Goal: Connect with others: Connect with others

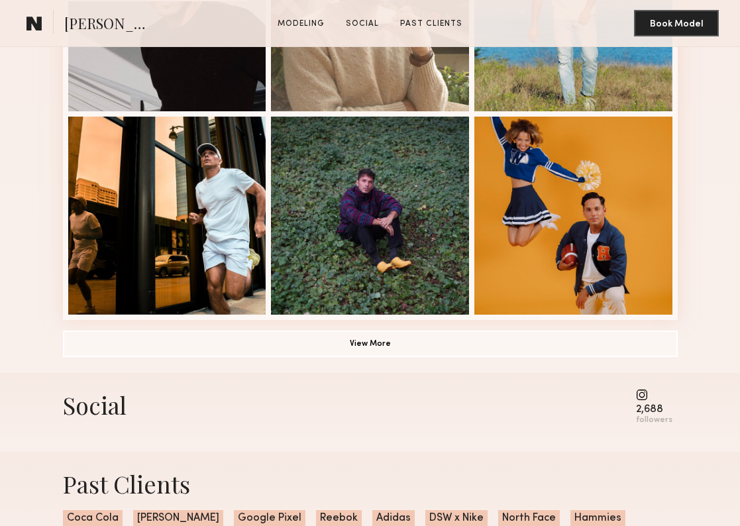
scroll to position [987, 0]
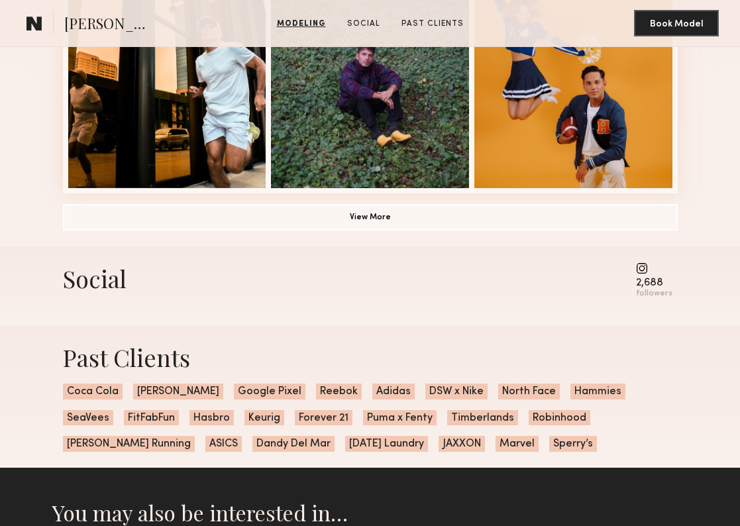
click at [645, 262] on common-icon at bounding box center [654, 268] width 36 height 12
click at [648, 278] on div "2,688" at bounding box center [654, 283] width 36 height 10
click at [643, 268] on common-icon at bounding box center [654, 268] width 36 height 12
drag, startPoint x: 643, startPoint y: 268, endPoint x: 667, endPoint y: 296, distance: 37.2
click at [667, 296] on div "2,688 followers" at bounding box center [654, 280] width 36 height 36
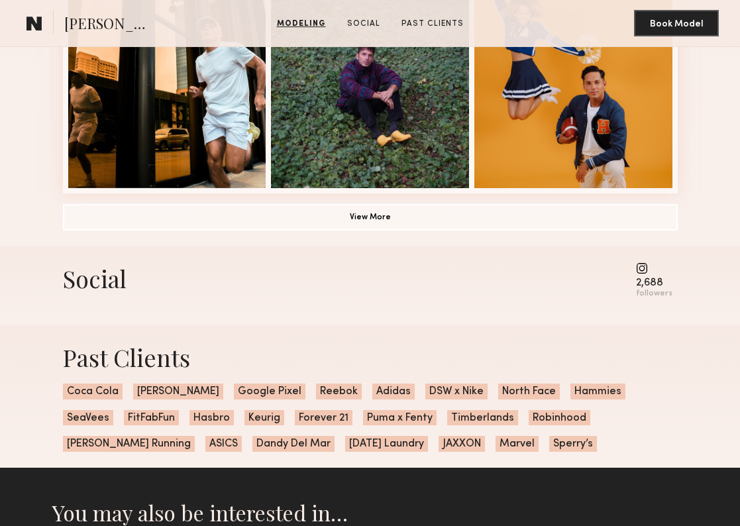
click at [644, 266] on common-icon at bounding box center [654, 268] width 36 height 12
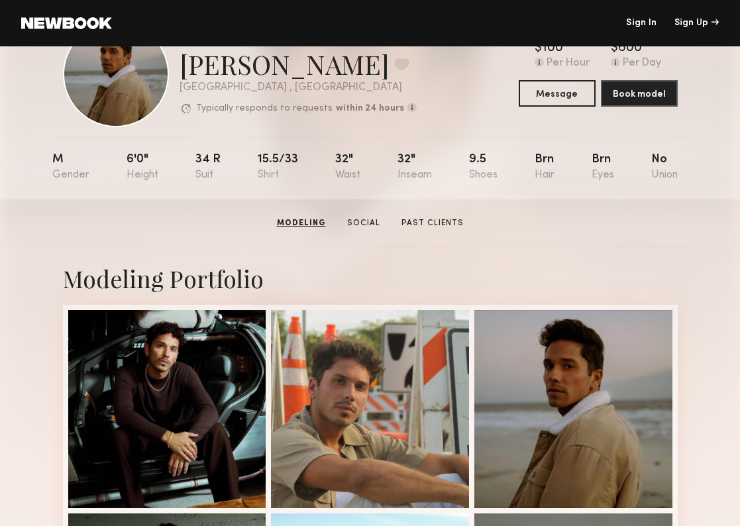
scroll to position [0, 0]
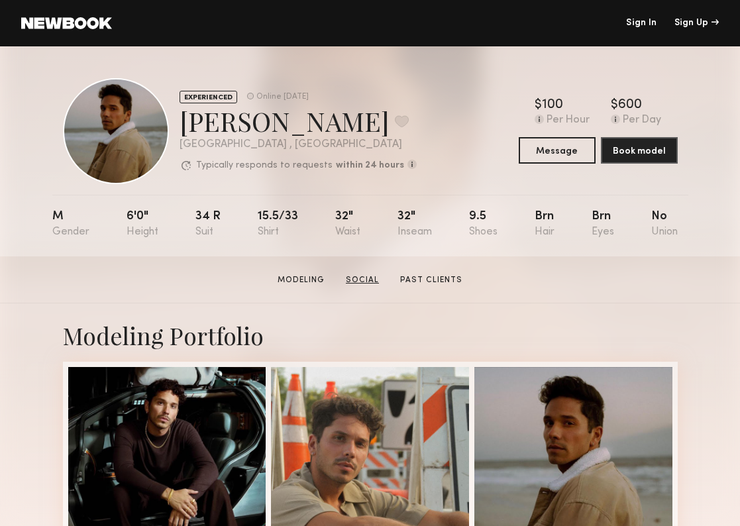
click at [364, 276] on link "Social" at bounding box center [363, 280] width 44 height 12
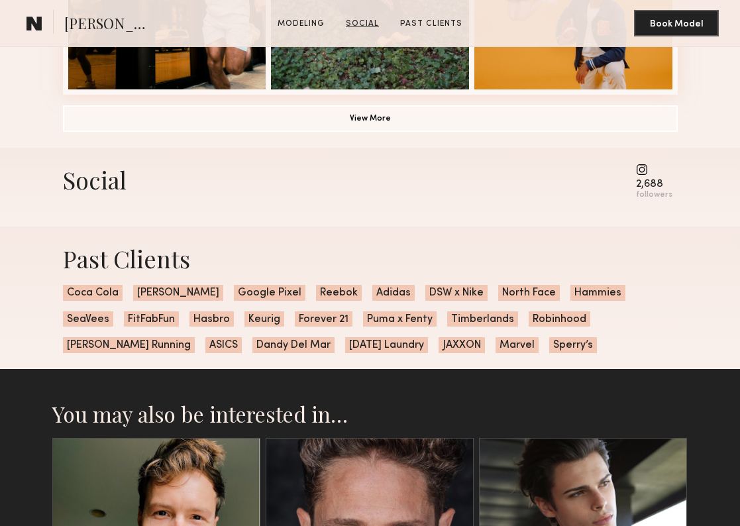
scroll to position [1063, 0]
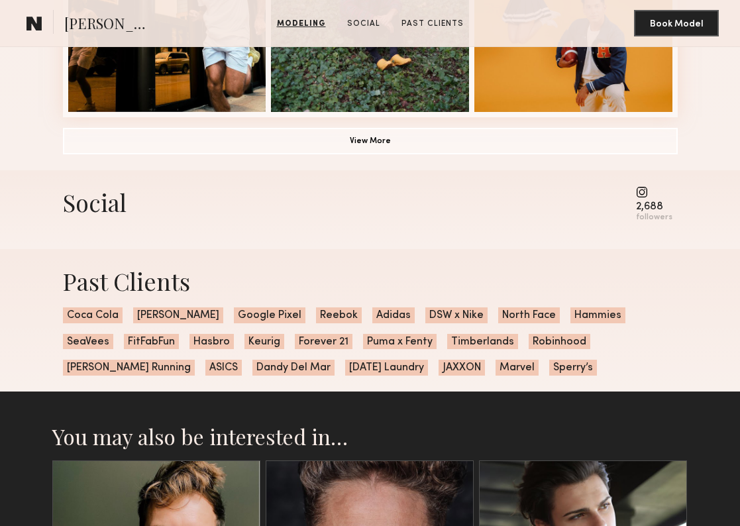
click at [643, 188] on common-icon at bounding box center [654, 192] width 36 height 12
drag, startPoint x: 632, startPoint y: 187, endPoint x: 675, endPoint y: 198, distance: 43.9
click at [675, 198] on div "Social 2,688 followers" at bounding box center [370, 204] width 615 height 36
click at [647, 189] on common-icon at bounding box center [654, 192] width 36 height 12
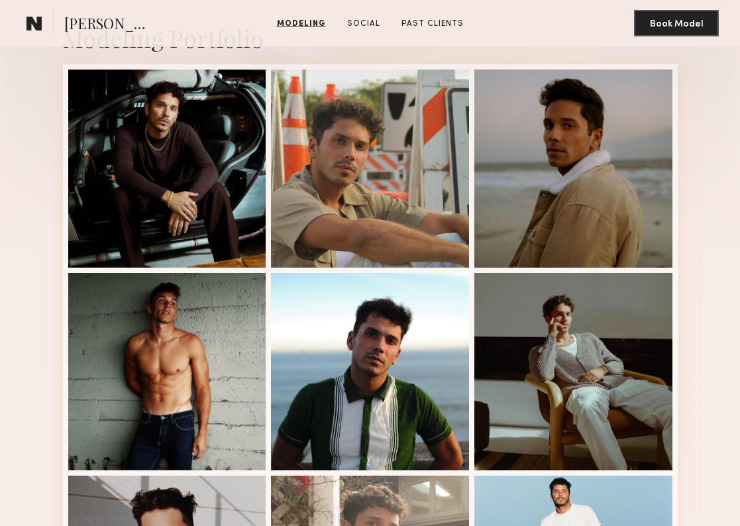
scroll to position [0, 0]
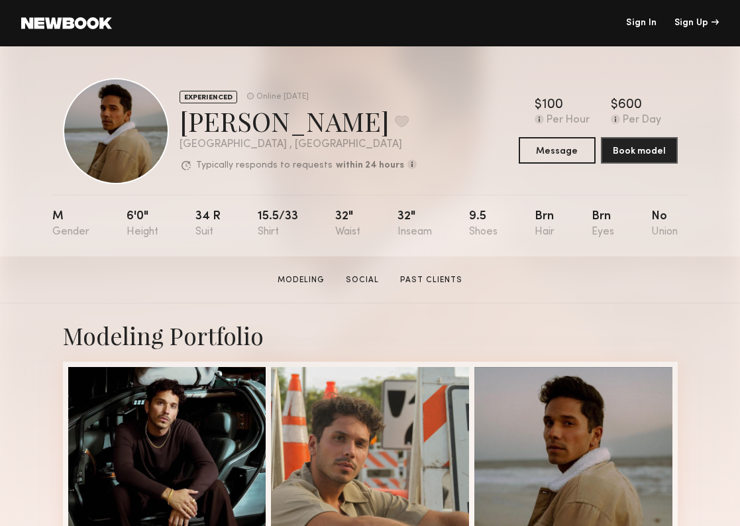
click at [424, 273] on section "Modeling Social Past Clients" at bounding box center [369, 279] width 195 height 13
click at [422, 275] on link "Past Clients" at bounding box center [431, 280] width 73 height 12
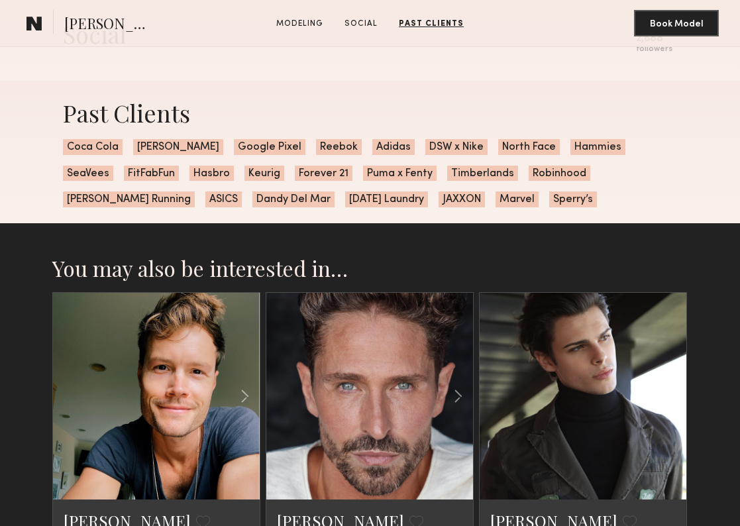
scroll to position [1449, 0]
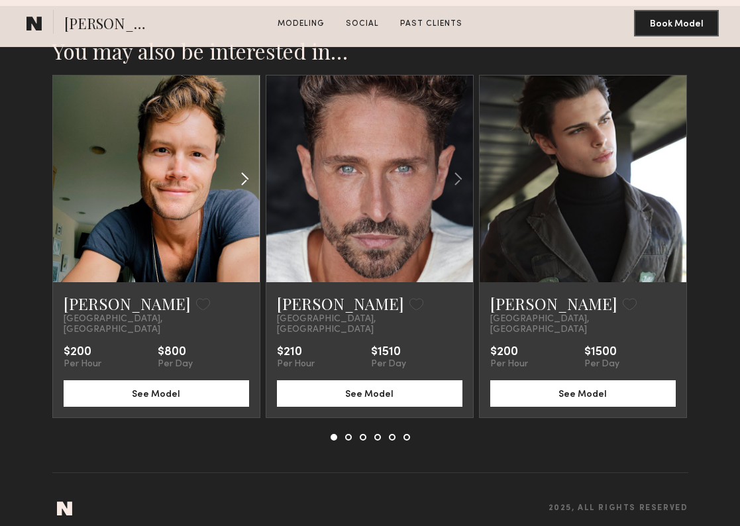
click at [192, 258] on div at bounding box center [226, 179] width 68 height 207
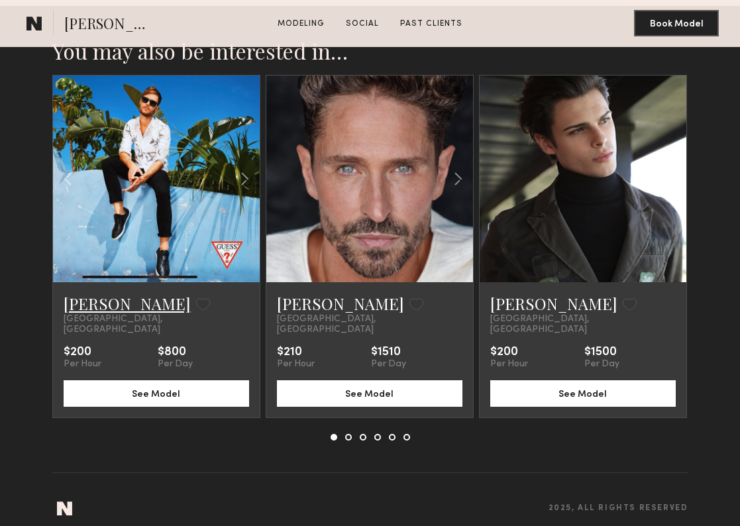
click at [94, 307] on link "[PERSON_NAME]" at bounding box center [127, 303] width 127 height 21
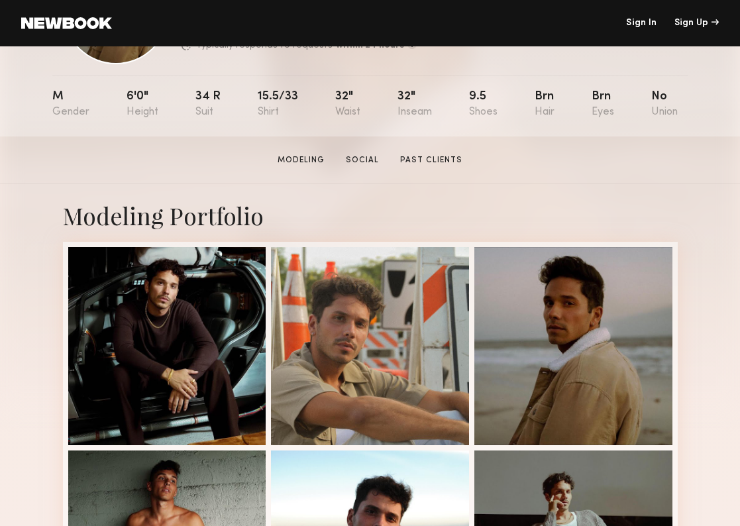
scroll to position [0, 0]
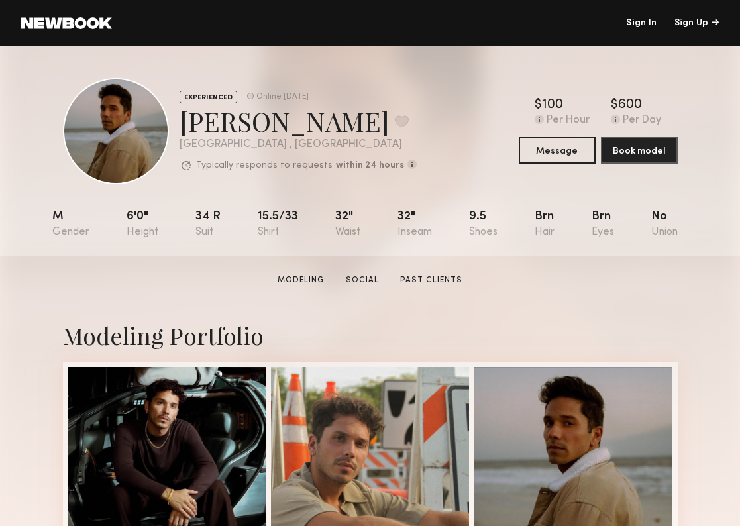
click at [647, 22] on link "Sign In" at bounding box center [641, 23] width 30 height 9
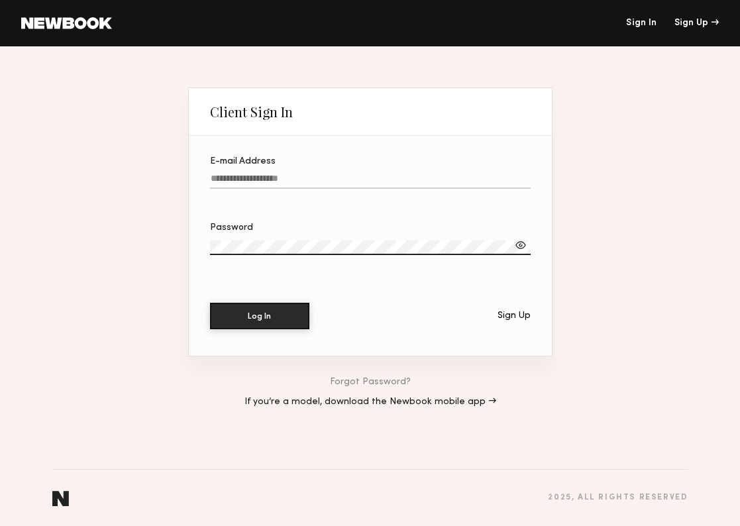
type input "**********"
click at [259, 185] on input "**********" at bounding box center [370, 181] width 321 height 15
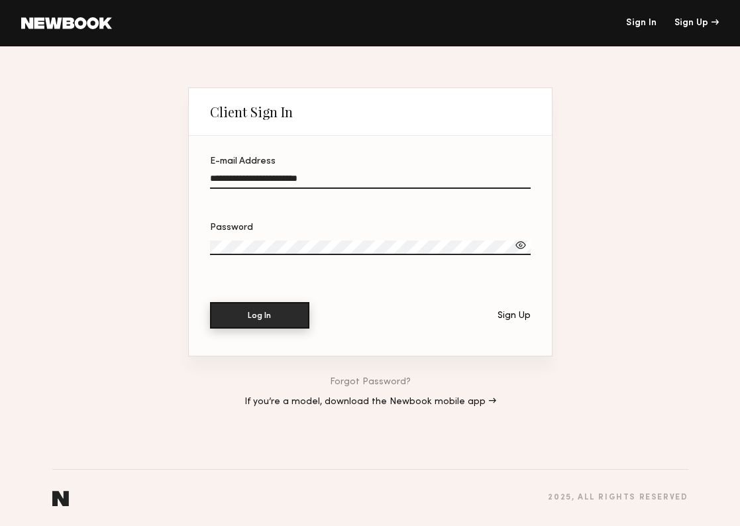
click at [225, 317] on button "Log In" at bounding box center [259, 315] width 99 height 27
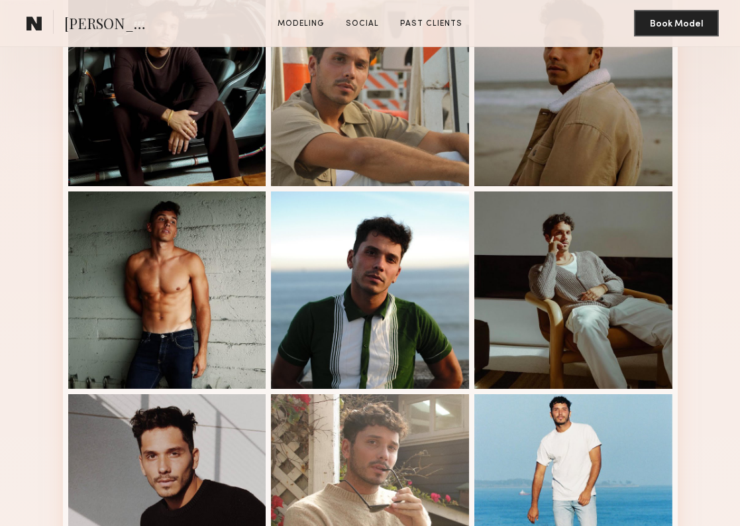
scroll to position [987, 0]
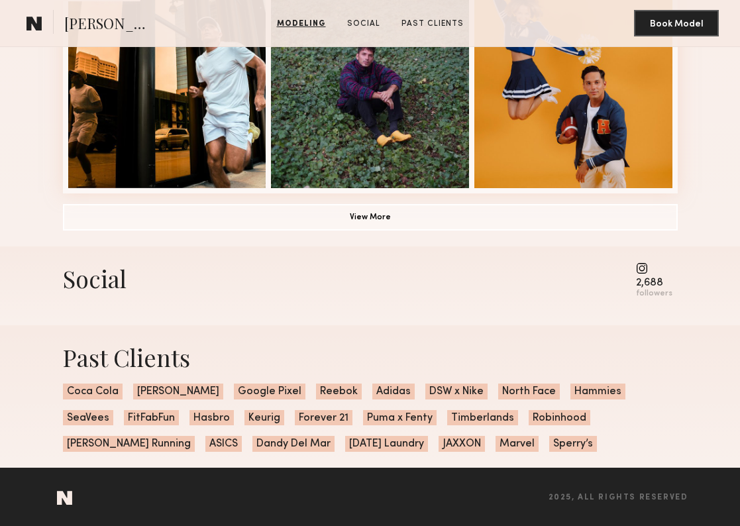
click at [643, 264] on common-icon at bounding box center [654, 268] width 36 height 12
click at [652, 289] on div "followers" at bounding box center [654, 294] width 36 height 10
click at [645, 264] on common-icon at bounding box center [654, 268] width 36 height 12
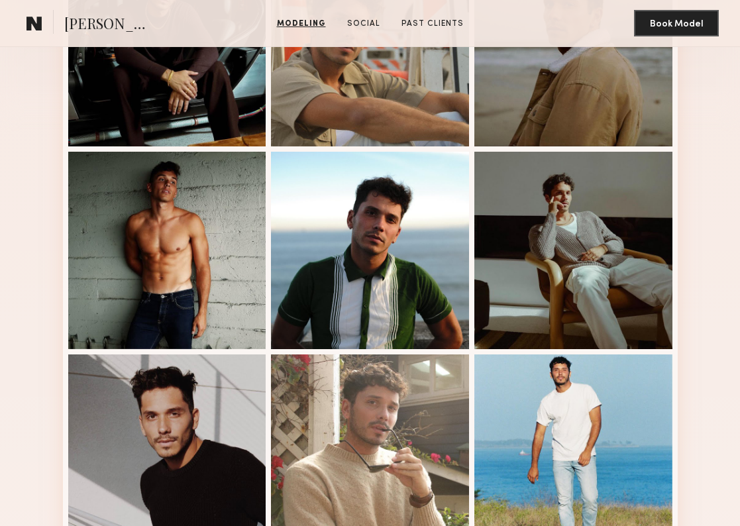
scroll to position [0, 0]
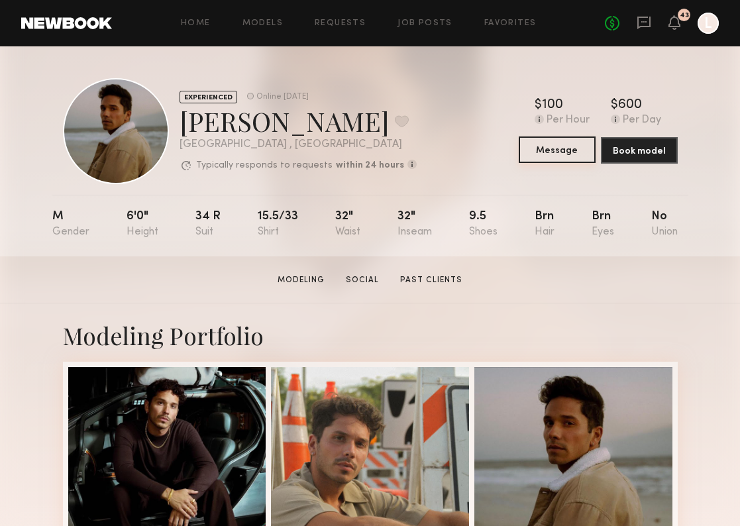
click at [559, 144] on button "Message" at bounding box center [557, 150] width 77 height 27
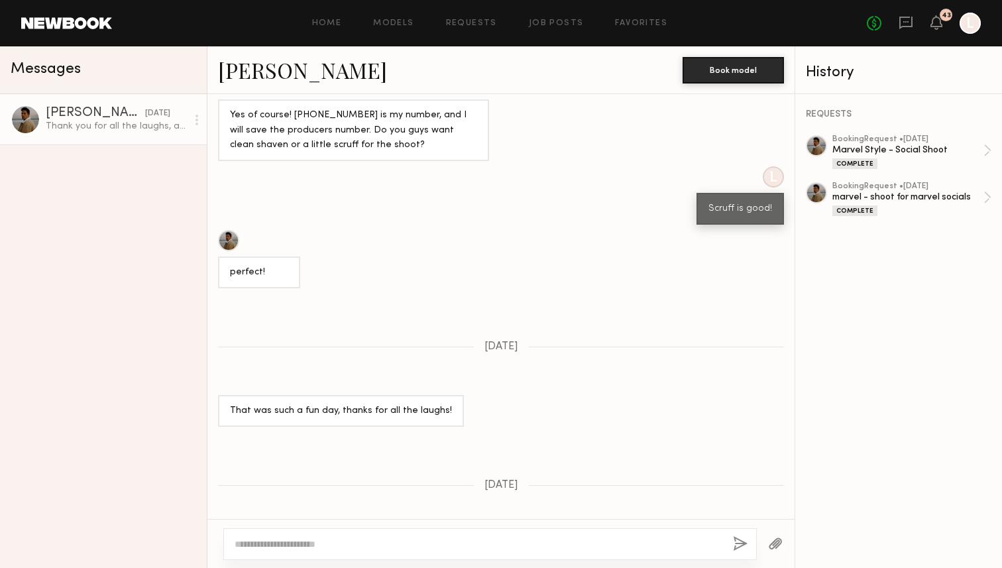
scroll to position [2132, 0]
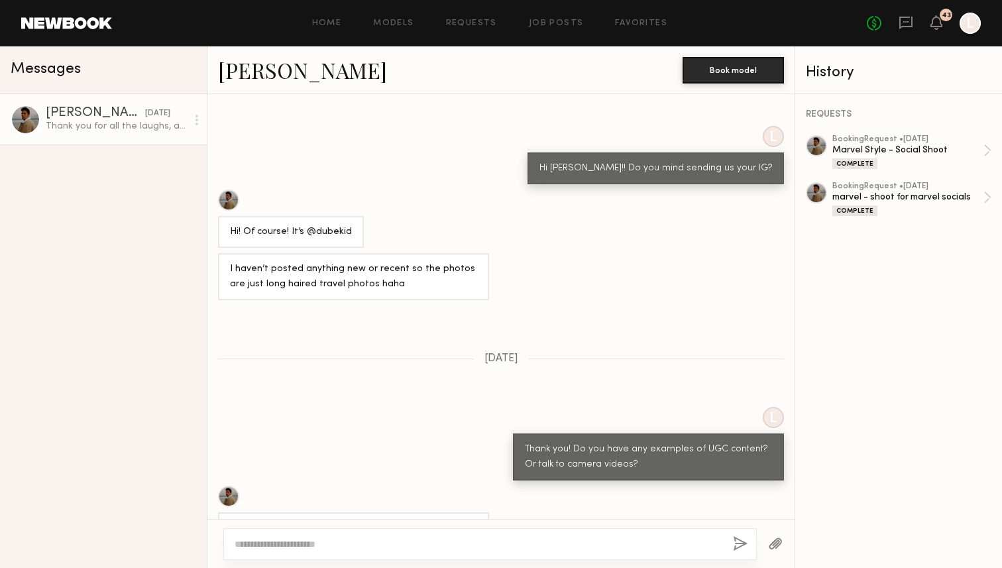
click at [397, 27] on div "Home Models Requests Job Posts Favorites Sign Out No fees up to $5,000 43 L" at bounding box center [546, 23] width 869 height 21
click at [397, 23] on link "Models" at bounding box center [393, 23] width 40 height 9
